Goal: Task Accomplishment & Management: Complete application form

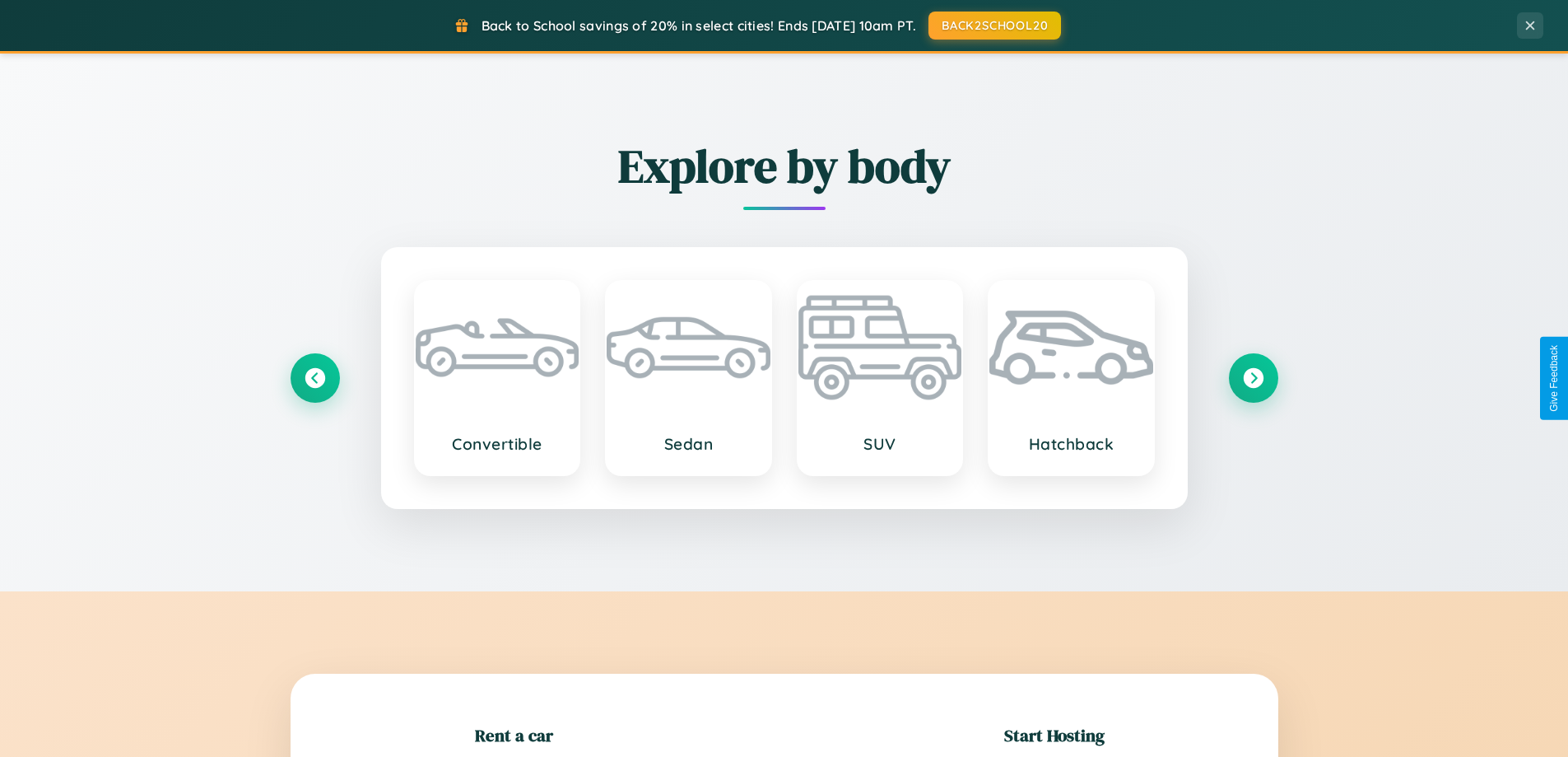
scroll to position [356, 0]
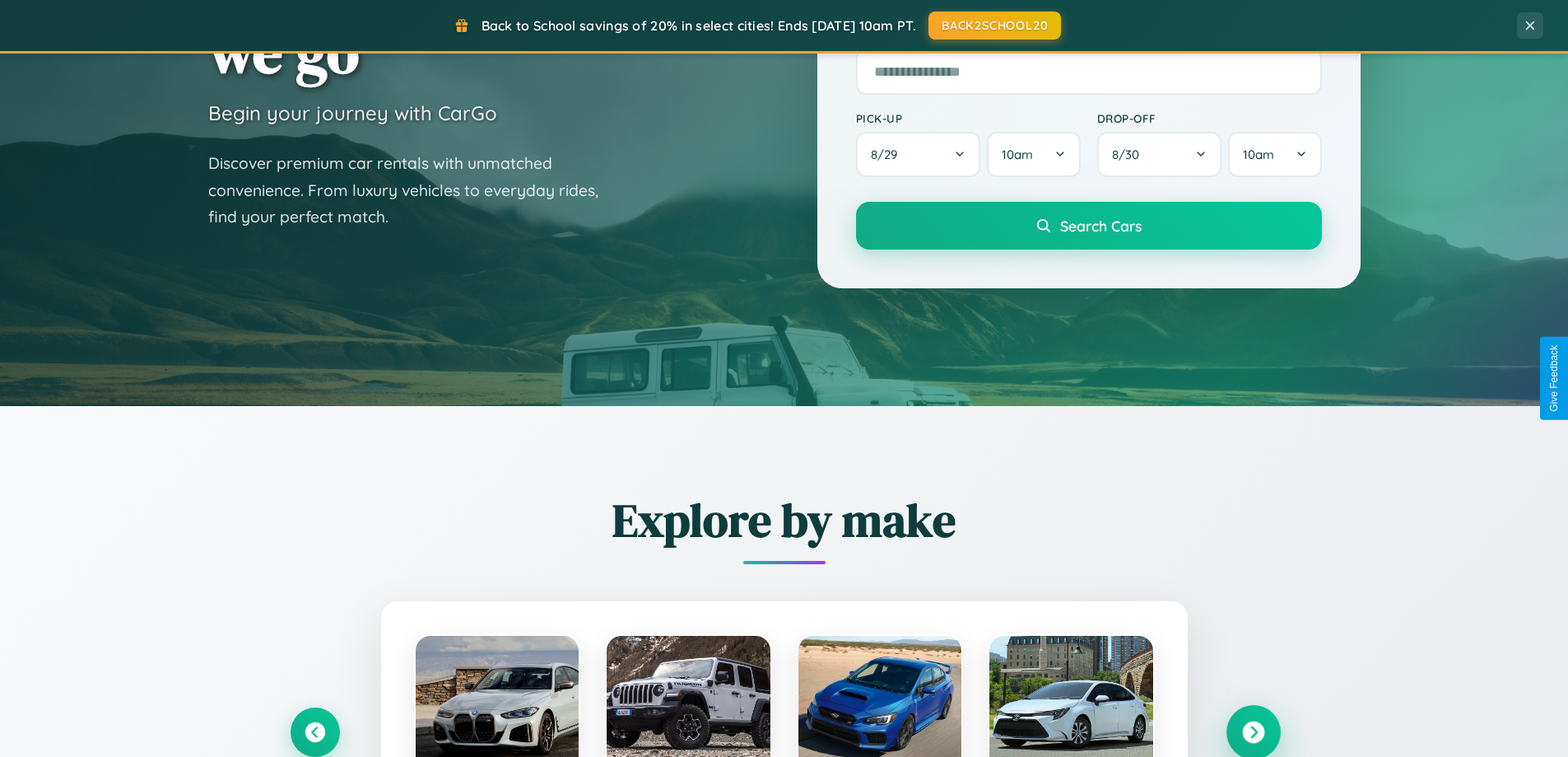
click at [1253, 732] on icon at bounding box center [1253, 732] width 22 height 22
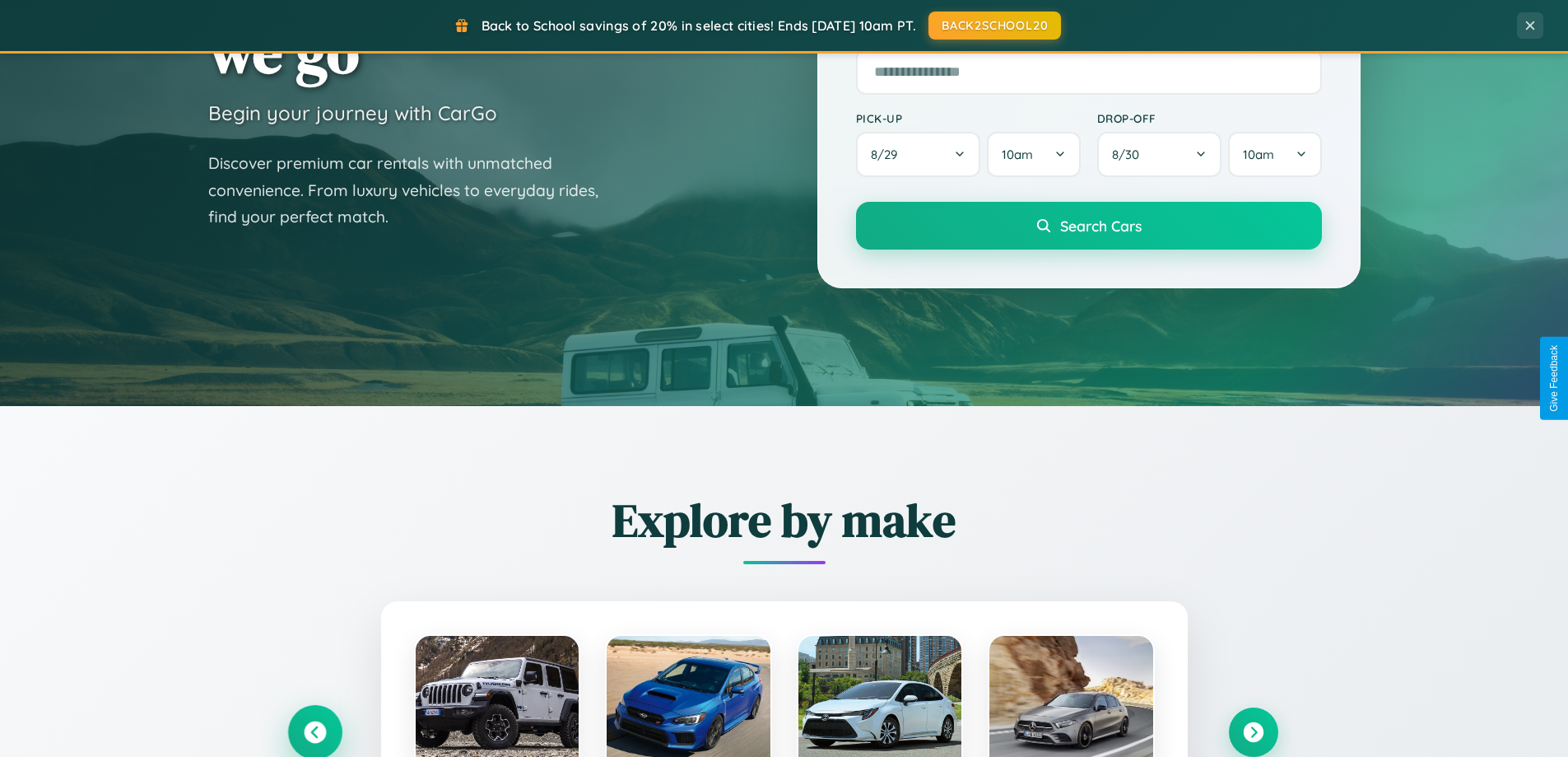
click at [315, 731] on icon at bounding box center [315, 732] width 22 height 22
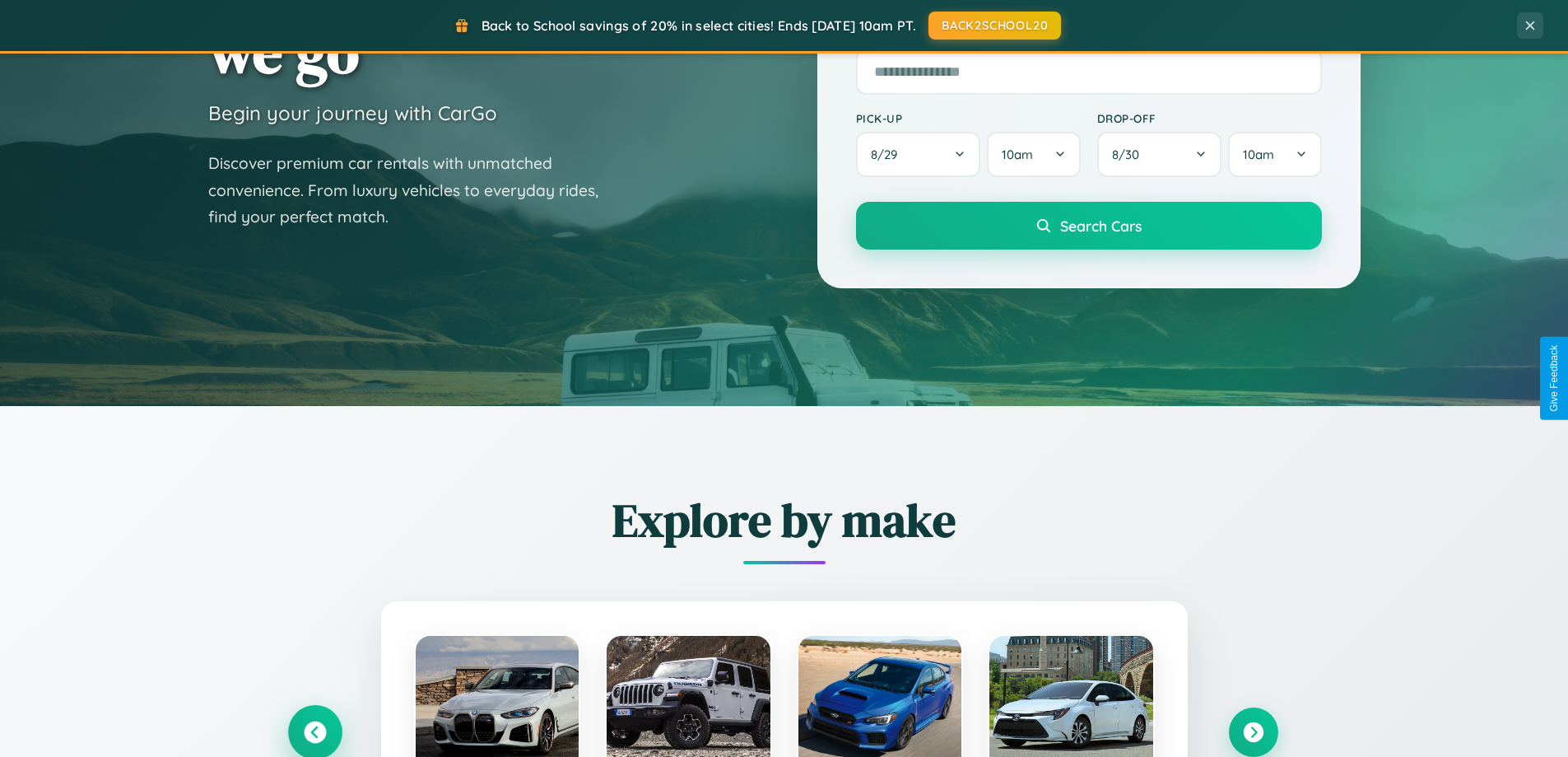
scroll to position [3168, 0]
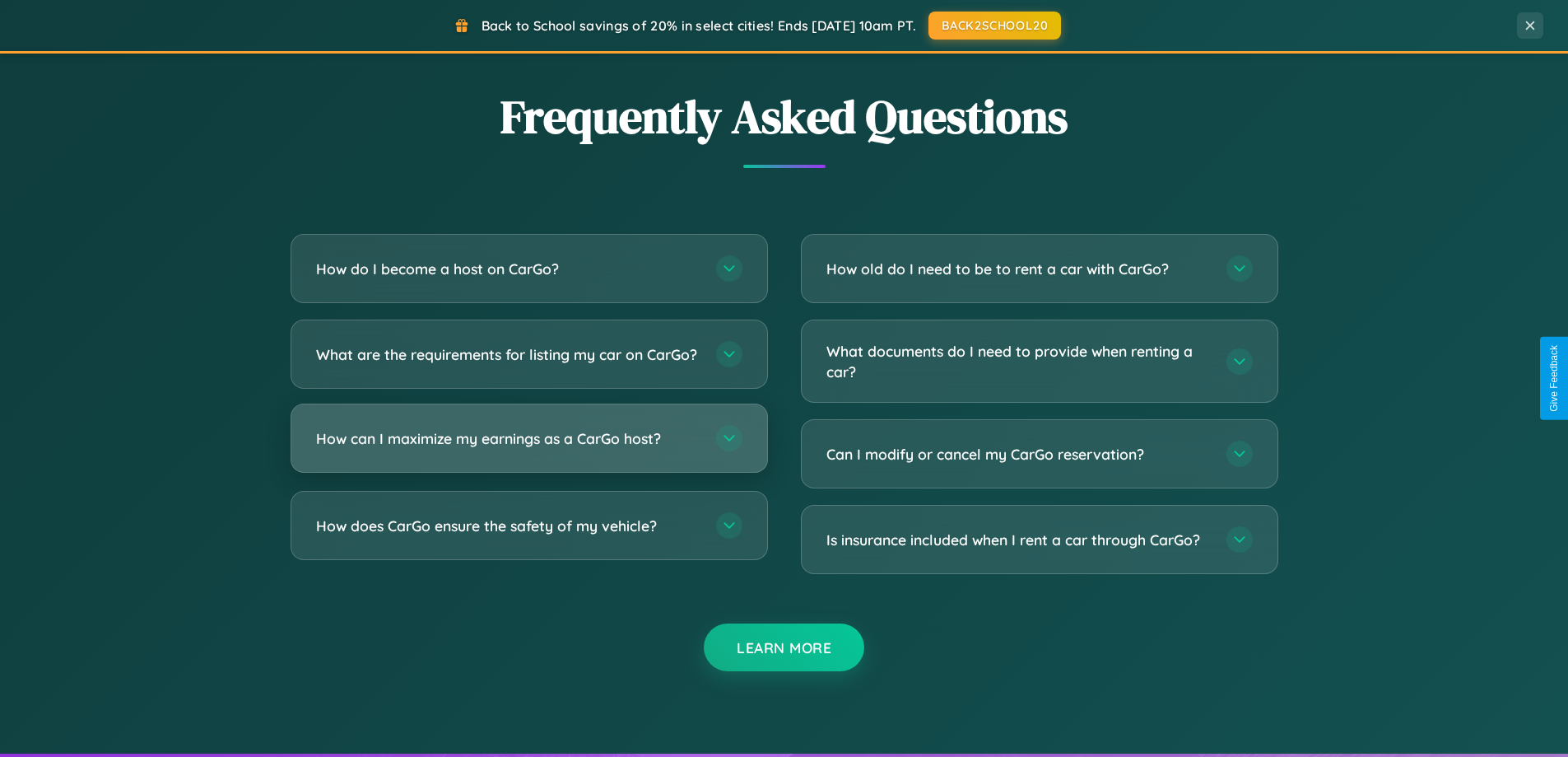
click at [529, 449] on h3 "How can I maximize my earnings as a CarGo host?" at bounding box center [508, 438] width 384 height 21
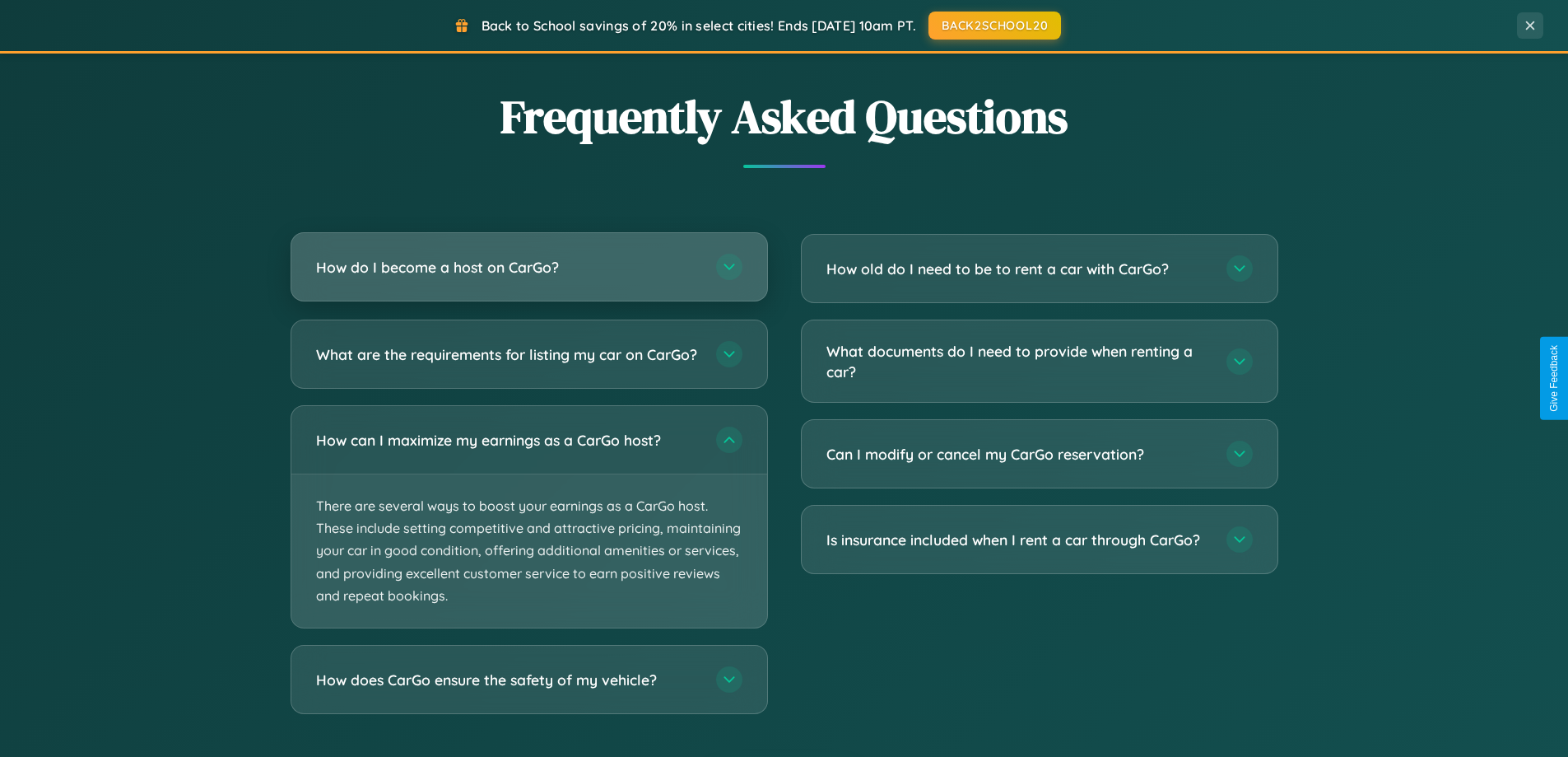
click at [529, 267] on h3 "How do I become a host on CarGo?" at bounding box center [508, 267] width 384 height 21
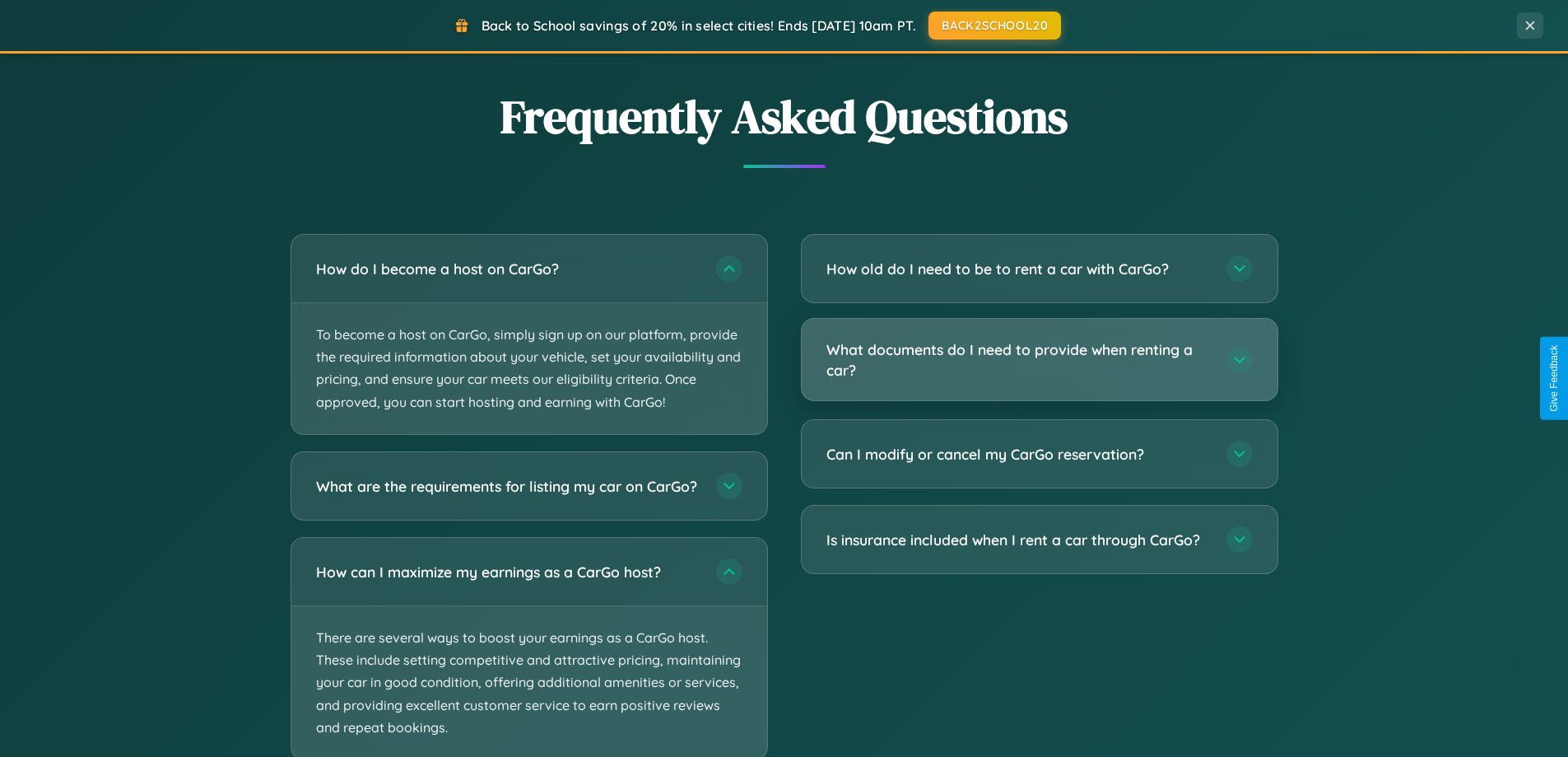
click at [1038, 361] on h3 "What documents do I need to provide when renting a car?" at bounding box center [1019, 359] width 384 height 40
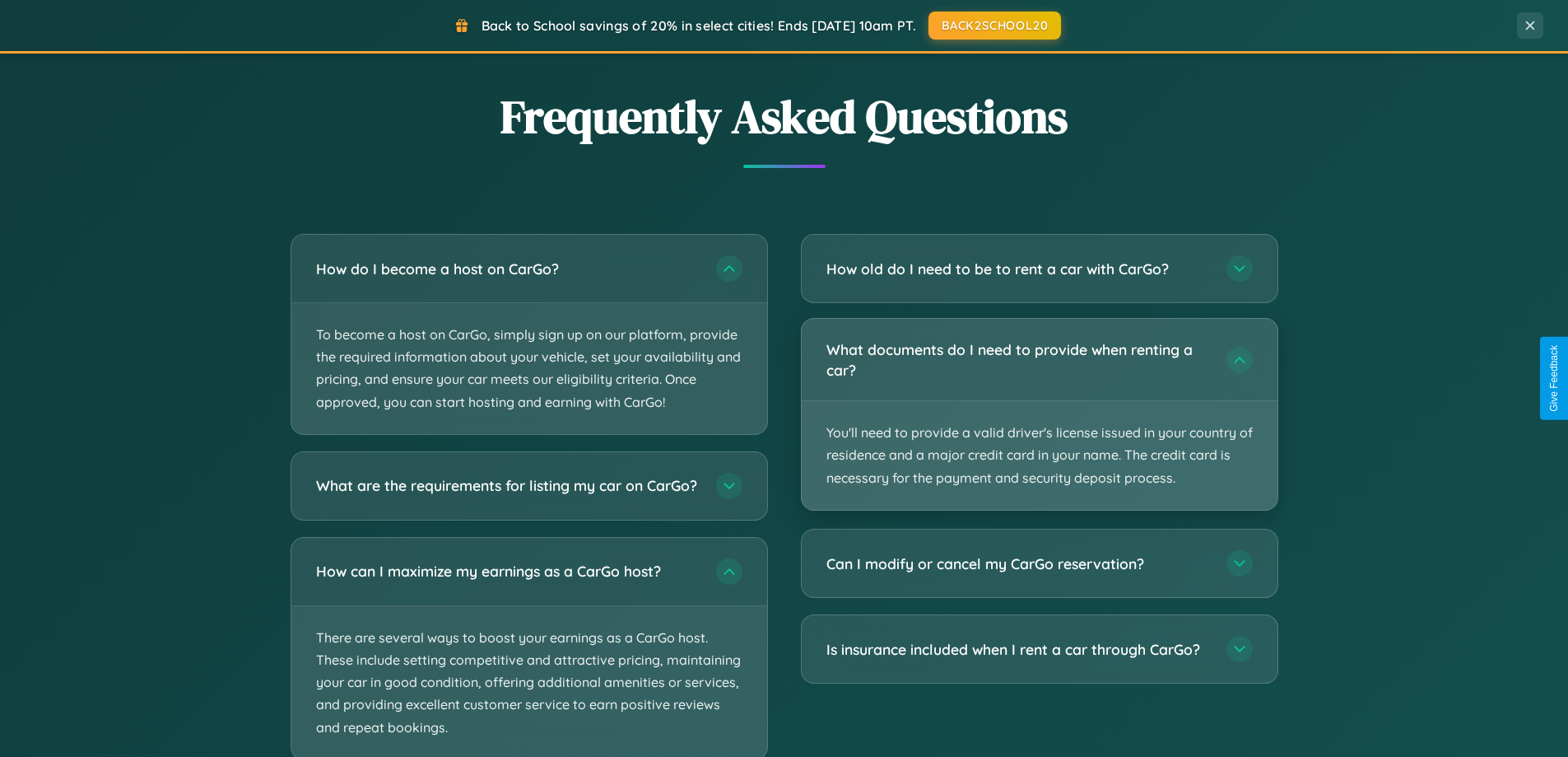
click at [1038, 414] on p "You'll need to provide a valid driver's license issued in your country of resid…" at bounding box center [1040, 456] width 476 height 109
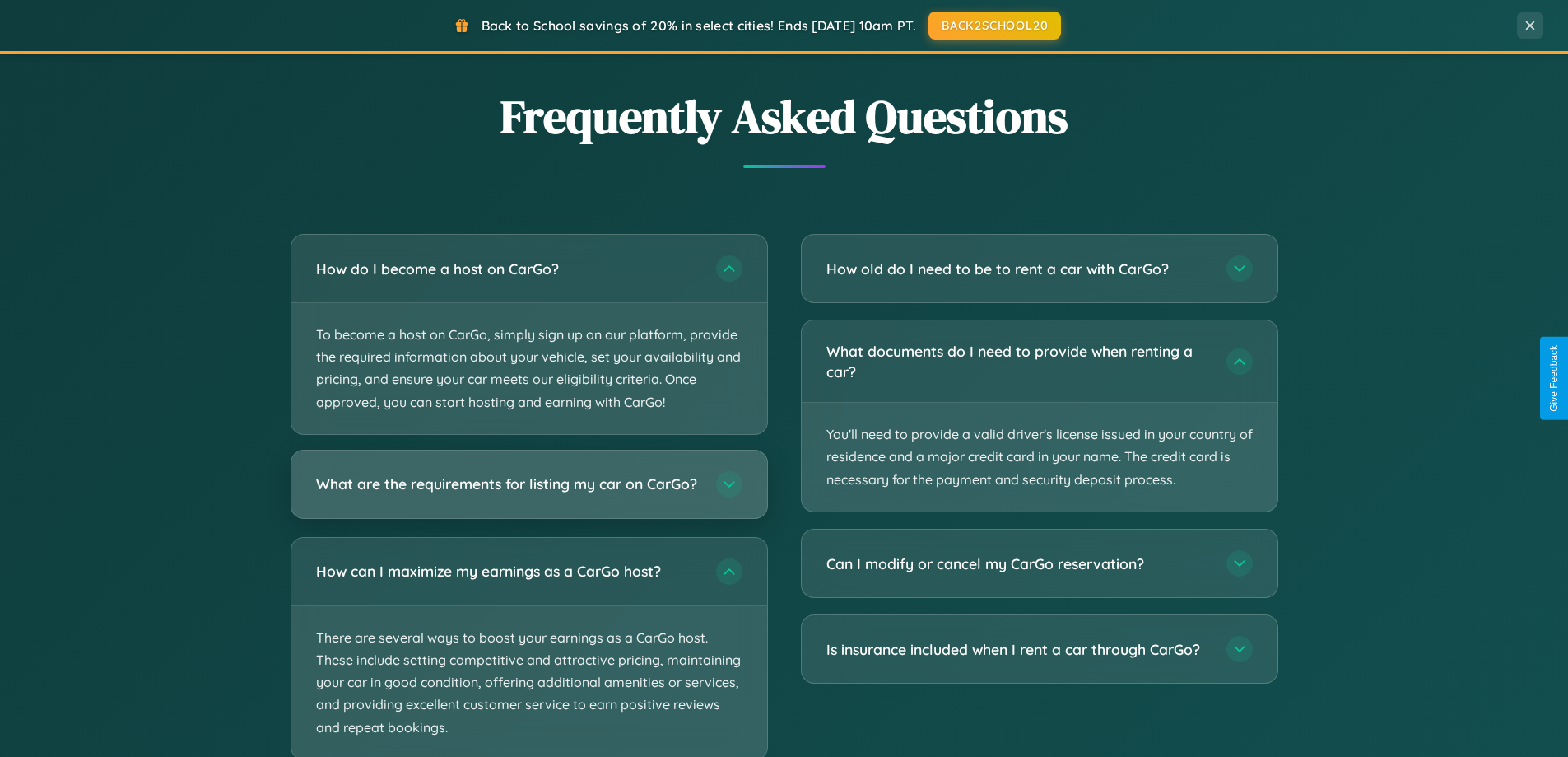
click at [529, 491] on h3 "What are the requirements for listing my car on CarGo?" at bounding box center [508, 484] width 384 height 21
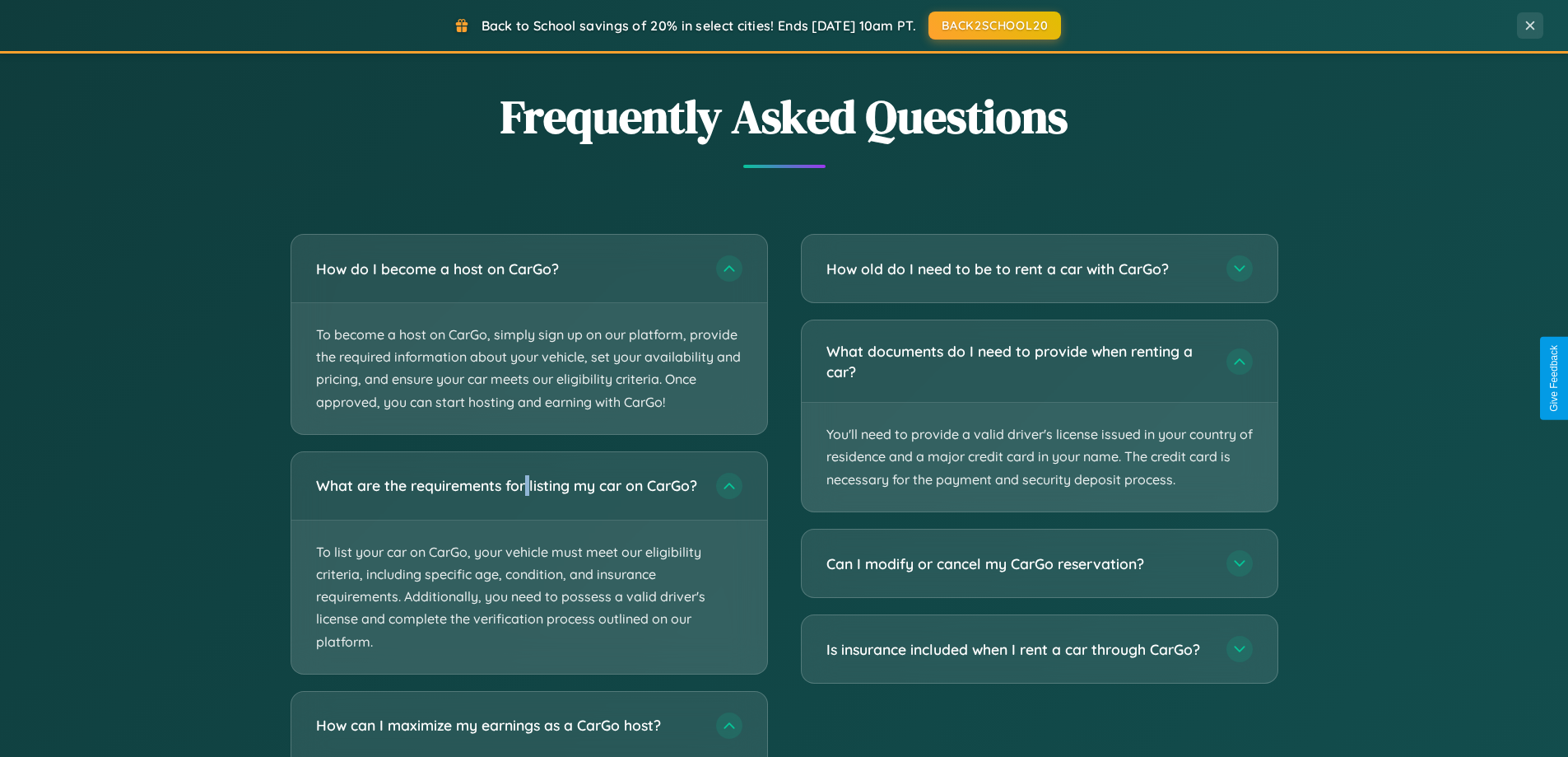
scroll to position [0, 0]
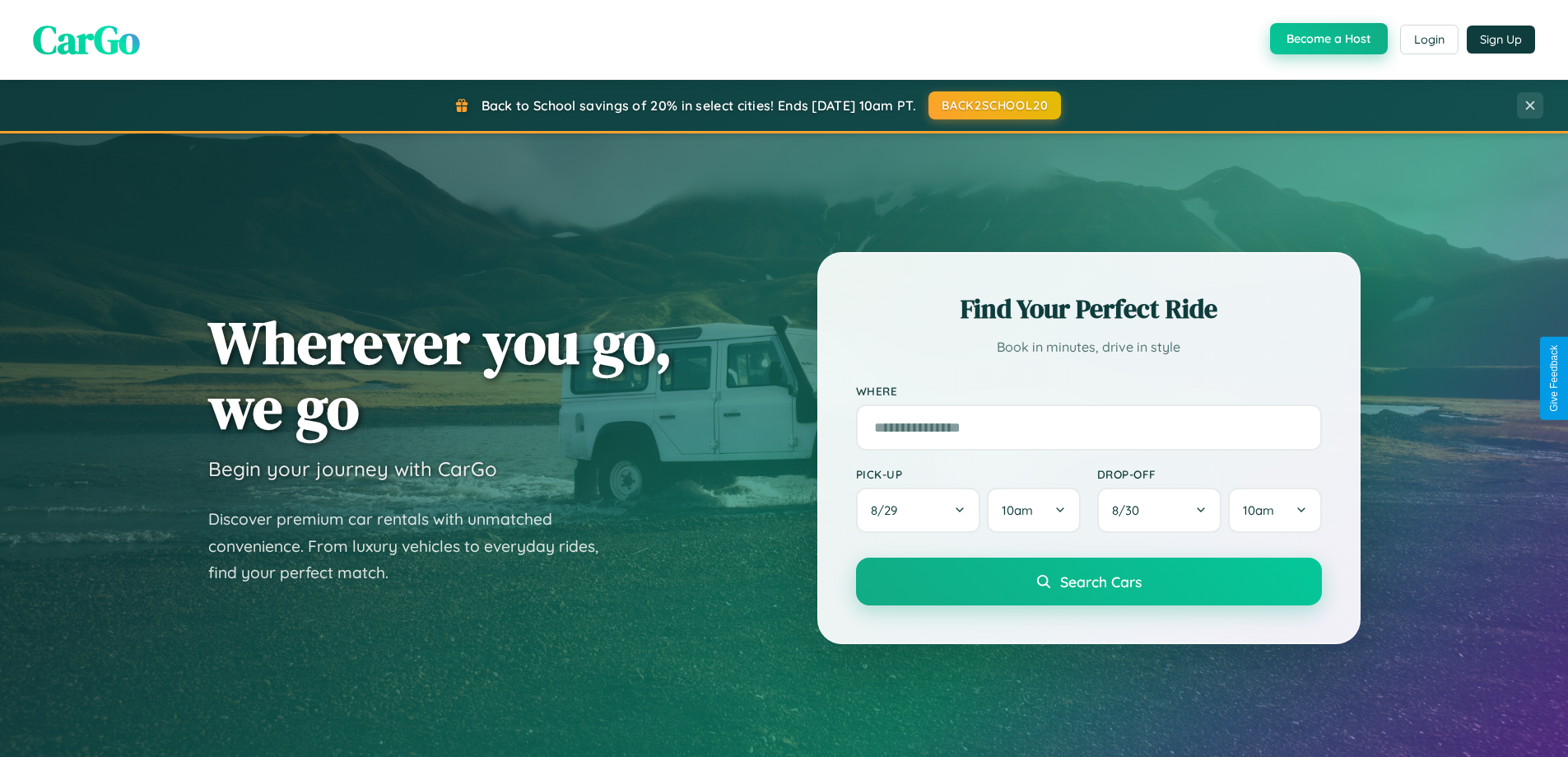
click at [1327, 40] on button "Become a Host" at bounding box center [1328, 39] width 118 height 31
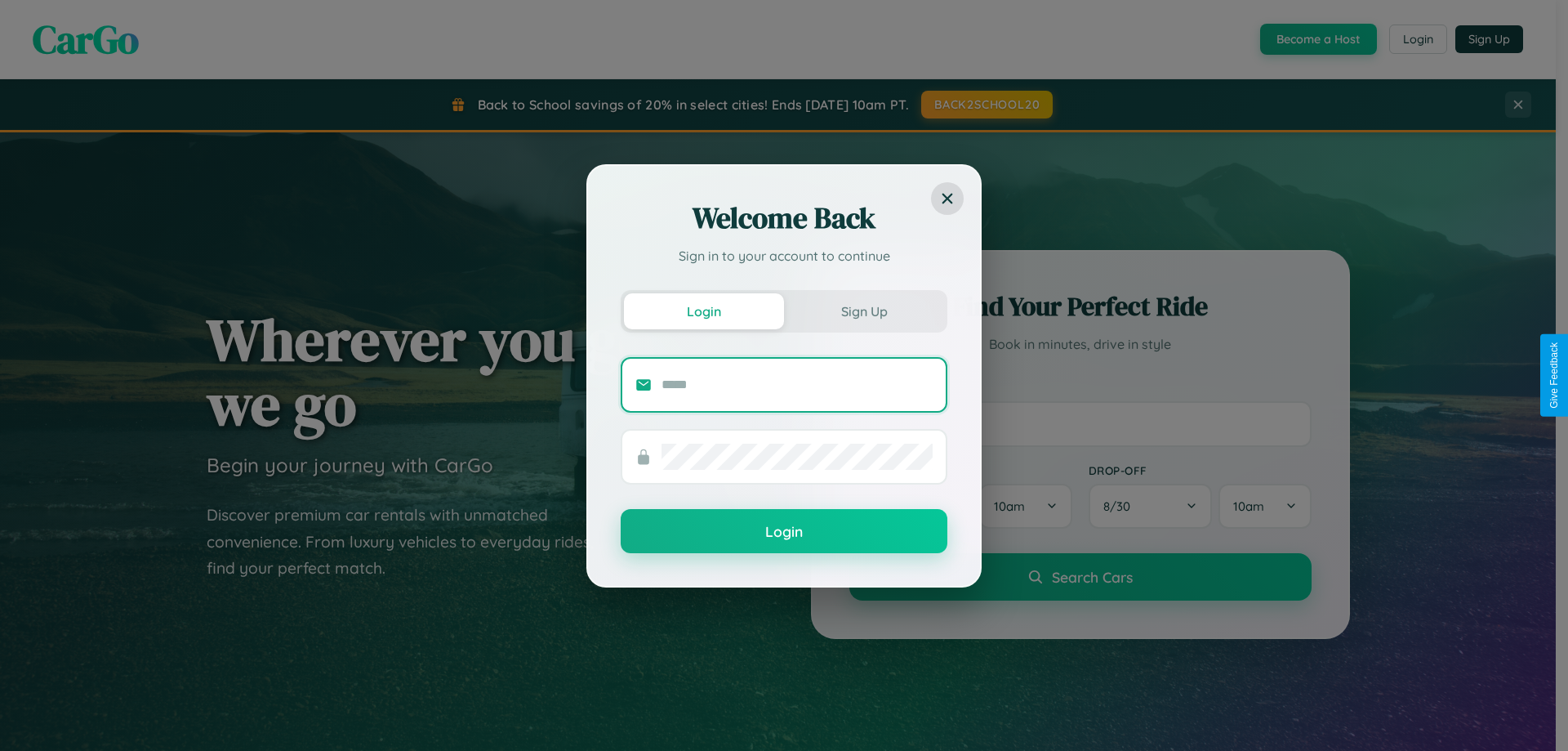
click at [797, 384] on input "text" at bounding box center [797, 385] width 271 height 26
type input "**********"
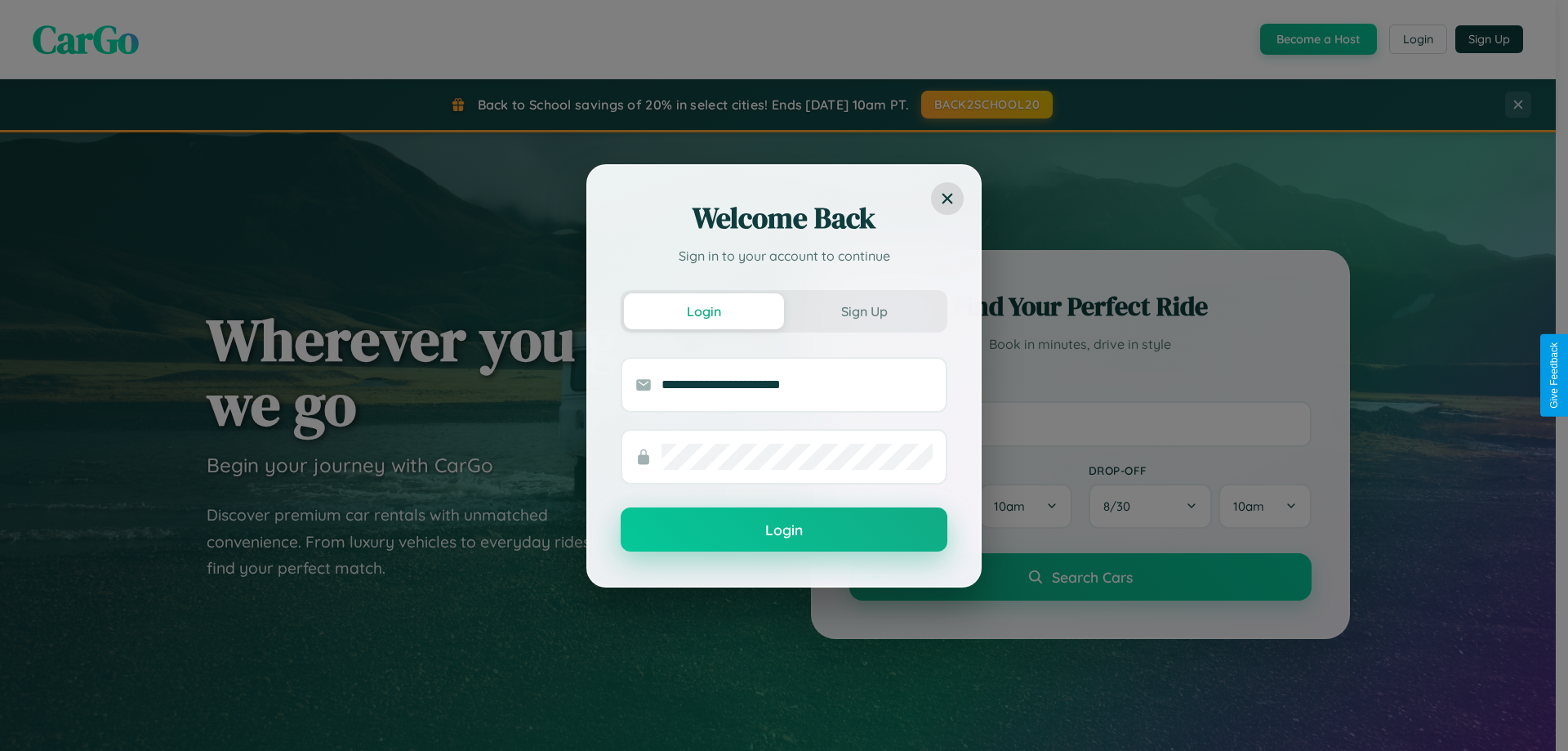
click at [784, 530] on button "Login" at bounding box center [784, 530] width 327 height 44
